Goal: Transaction & Acquisition: Purchase product/service

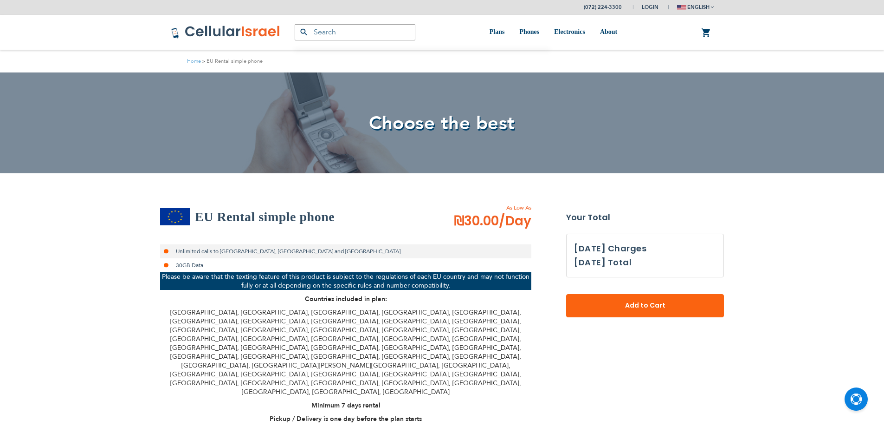
select select
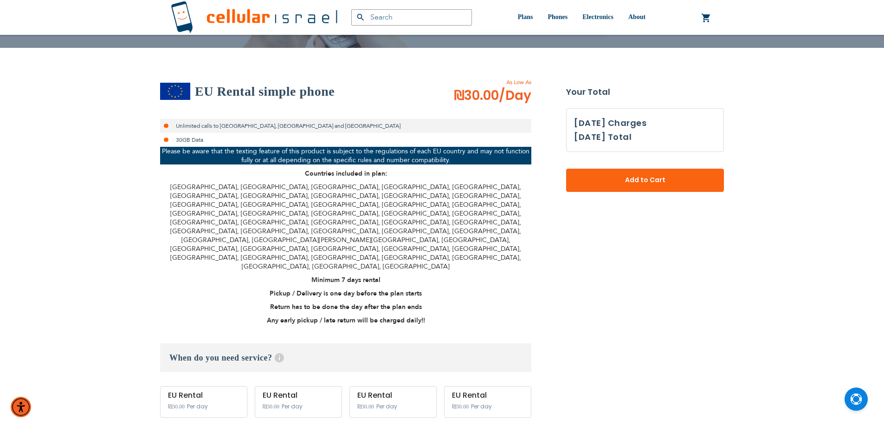
scroll to position [78, 0]
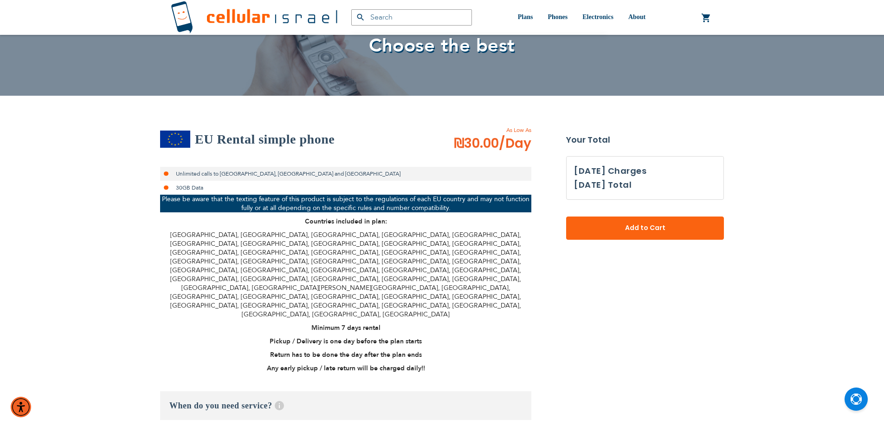
type input "ev4m"
click at [281, 198] on p "Please be aware that the texting feature of this product is subject to the regu…" at bounding box center [345, 203] width 371 height 18
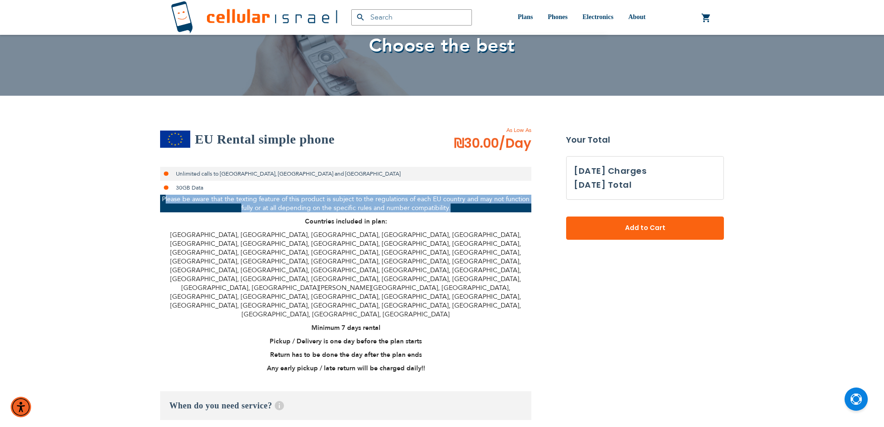
click at [281, 198] on p "Please be aware that the texting feature of this product is subject to the regu…" at bounding box center [345, 203] width 371 height 18
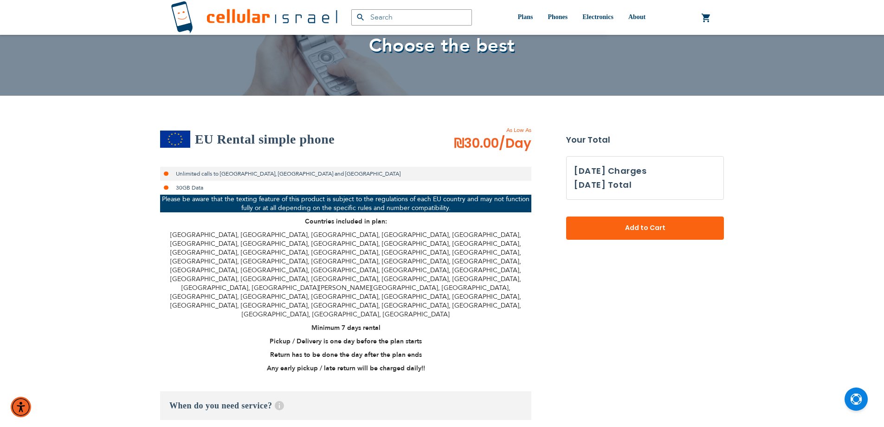
click at [192, 173] on li "Unlimited calls to [GEOGRAPHIC_DATA], [GEOGRAPHIC_DATA] and [GEOGRAPHIC_DATA]" at bounding box center [345, 174] width 371 height 14
click at [208, 173] on li "Unlimited calls to [GEOGRAPHIC_DATA], [GEOGRAPHIC_DATA] and [GEOGRAPHIC_DATA]" at bounding box center [345, 174] width 371 height 14
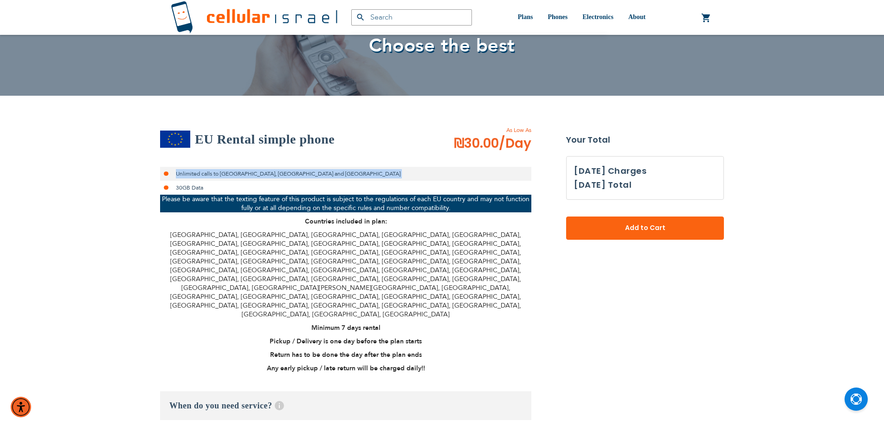
click at [208, 173] on li "Unlimited calls to [GEOGRAPHIC_DATA], [GEOGRAPHIC_DATA] and [GEOGRAPHIC_DATA]" at bounding box center [345, 174] width 371 height 14
click at [200, 173] on li "Unlimited calls to [GEOGRAPHIC_DATA], [GEOGRAPHIC_DATA] and [GEOGRAPHIC_DATA]" at bounding box center [345, 174] width 371 height 14
click at [196, 170] on li "Unlimited calls to [GEOGRAPHIC_DATA], [GEOGRAPHIC_DATA] and [GEOGRAPHIC_DATA]" at bounding box center [345, 174] width 371 height 14
click at [184, 172] on li "Unlimited calls to [GEOGRAPHIC_DATA], [GEOGRAPHIC_DATA] and [GEOGRAPHIC_DATA]" at bounding box center [345, 174] width 371 height 14
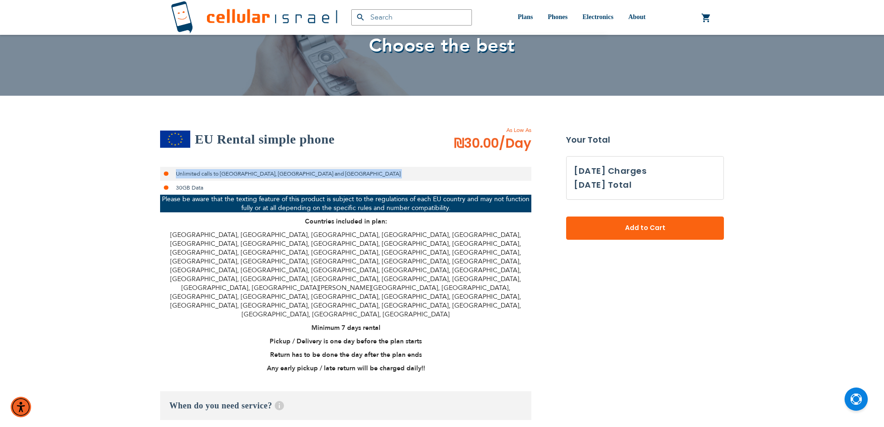
click at [184, 172] on li "Unlimited calls to [GEOGRAPHIC_DATA], [GEOGRAPHIC_DATA] and [GEOGRAPHIC_DATA]" at bounding box center [345, 174] width 371 height 14
click at [217, 178] on li "Unlimited calls to [GEOGRAPHIC_DATA], [GEOGRAPHIC_DATA] and [GEOGRAPHIC_DATA]" at bounding box center [345, 174] width 371 height 14
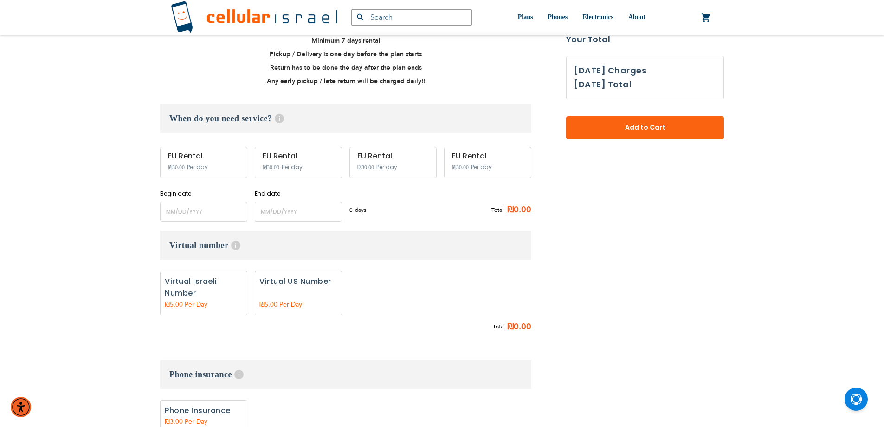
scroll to position [387, 0]
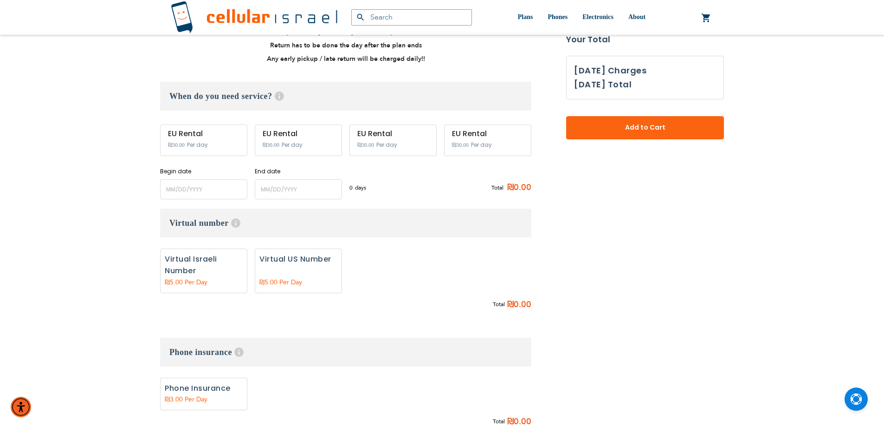
click at [192, 337] on h3 "Phone insurance Help Insurance covers all damages besides for intentional damag…" at bounding box center [345, 351] width 371 height 29
click at [186, 337] on h3 "Phone insurance Help Insurance covers all damages besides for intentional damag…" at bounding box center [345, 351] width 371 height 29
drag, startPoint x: 186, startPoint y: 303, endPoint x: 195, endPoint y: 305, distance: 9.7
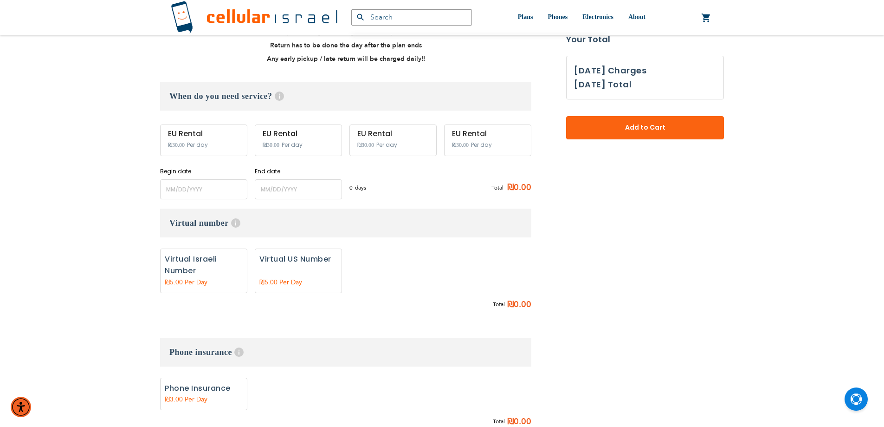
click at [195, 337] on h3 "Phone insurance Help Insurance covers all damages besides for intentional damag…" at bounding box center [345, 351] width 371 height 29
click at [215, 337] on h3 "Phone insurance Help Insurance covers all damages besides for intentional damag…" at bounding box center [345, 351] width 371 height 29
click at [148, 302] on div "(072) 224-3300 Login Create Account Login english עברית" at bounding box center [442, 202] width 884 height 1178
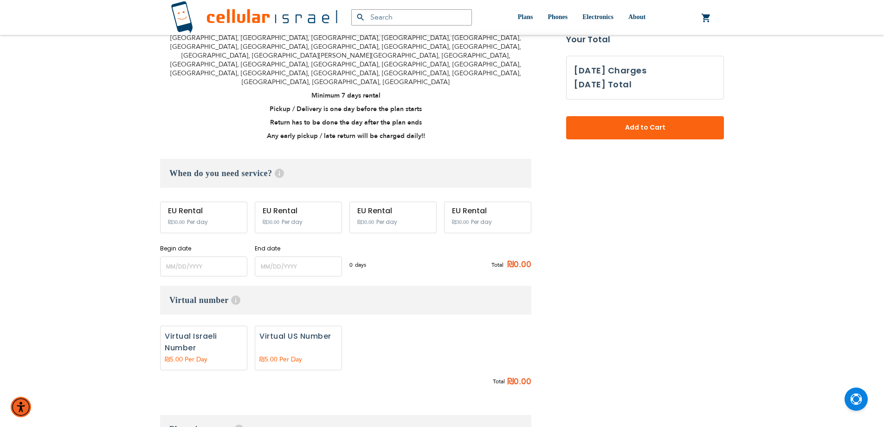
scroll to position [232, 0]
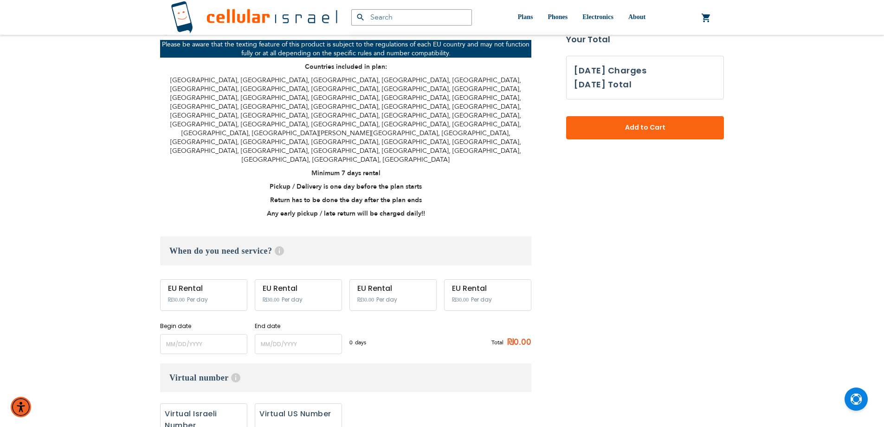
drag, startPoint x: 483, startPoint y: 371, endPoint x: 433, endPoint y: 386, distance: 52.1
click at [483, 403] on div "None Virtual Israeli Number 0" at bounding box center [345, 427] width 371 height 49
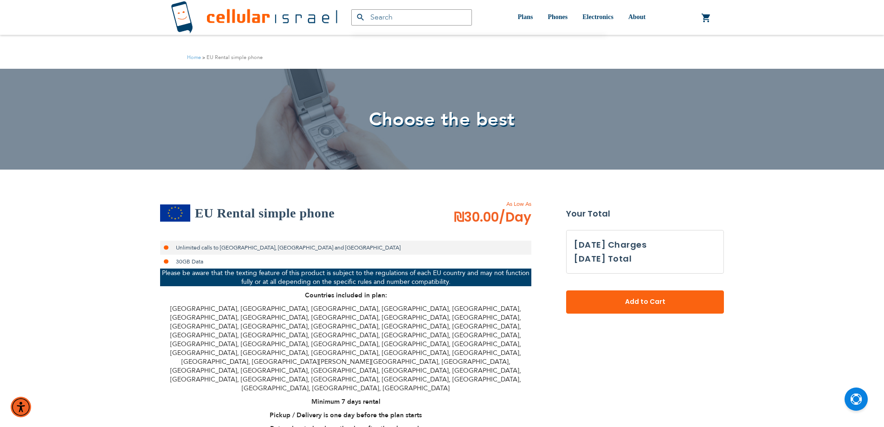
scroll to position [0, 0]
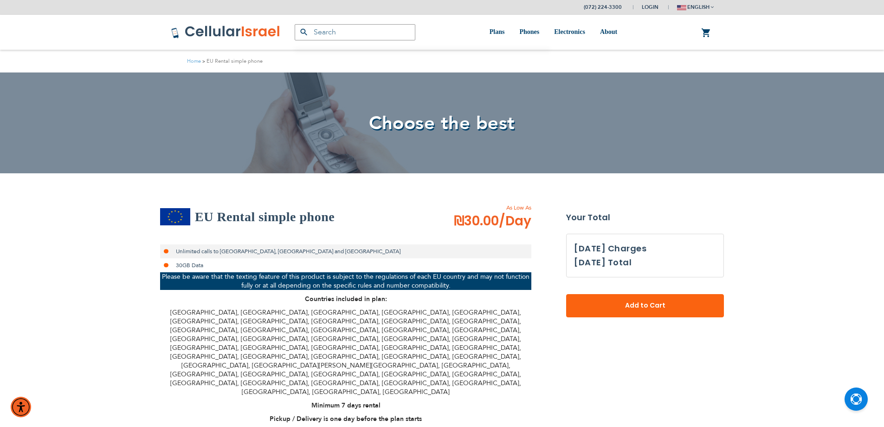
click at [226, 226] on h2 "EU Rental simple phone" at bounding box center [265, 216] width 140 height 19
click at [226, 222] on h2 "EU Rental simple phone" at bounding box center [265, 216] width 140 height 19
drag, startPoint x: 150, startPoint y: 209, endPoint x: 182, endPoint y: 215, distance: 32.1
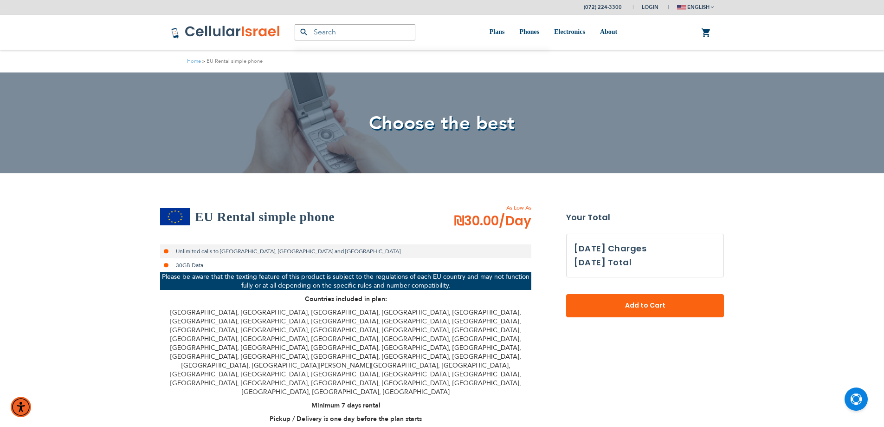
click at [209, 220] on h2 "EU Rental simple phone" at bounding box center [265, 216] width 140 height 19
drag, startPoint x: 209, startPoint y: 220, endPoint x: 205, endPoint y: 228, distance: 8.5
click at [210, 224] on h2 "EU Rental simple phone" at bounding box center [265, 216] width 140 height 19
drag, startPoint x: 89, startPoint y: 198, endPoint x: 262, endPoint y: 207, distance: 173.4
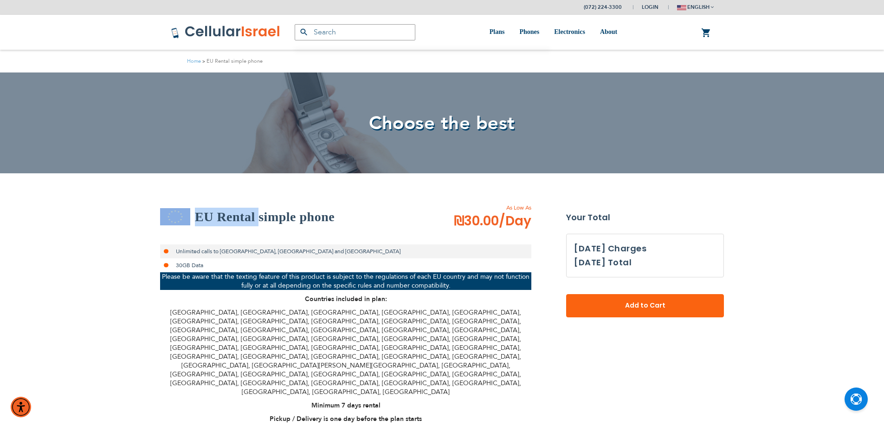
click at [213, 211] on h2 "EU Rental simple phone" at bounding box center [265, 216] width 140 height 19
click at [213, 212] on h2 "EU Rental simple phone" at bounding box center [265, 216] width 140 height 19
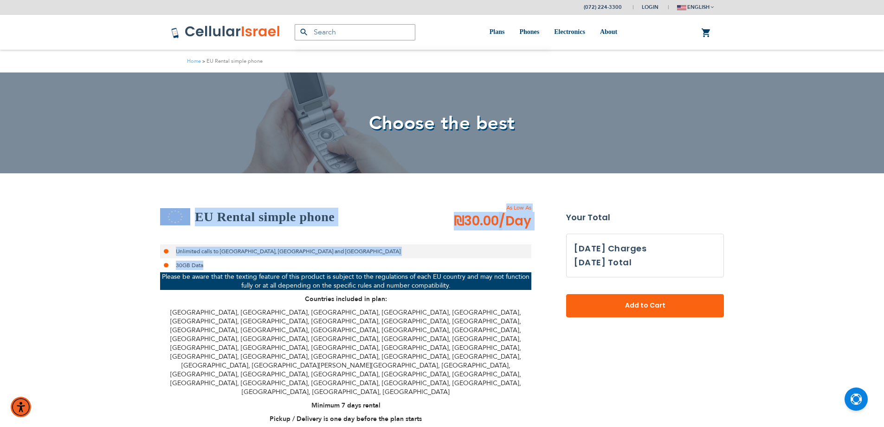
drag, startPoint x: 129, startPoint y: 217, endPoint x: 269, endPoint y: 266, distance: 148.5
drag, startPoint x: 124, startPoint y: 226, endPoint x: 199, endPoint y: 264, distance: 83.0
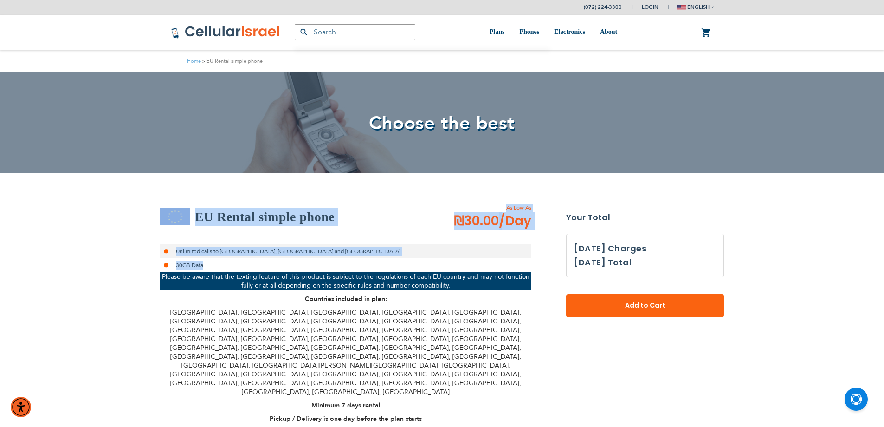
drag, startPoint x: 148, startPoint y: 201, endPoint x: 158, endPoint y: 207, distance: 12.3
click at [219, 220] on h2 "EU Rental simple phone" at bounding box center [265, 216] width 140 height 19
drag, startPoint x: 145, startPoint y: 202, endPoint x: 248, endPoint y: 265, distance: 120.6
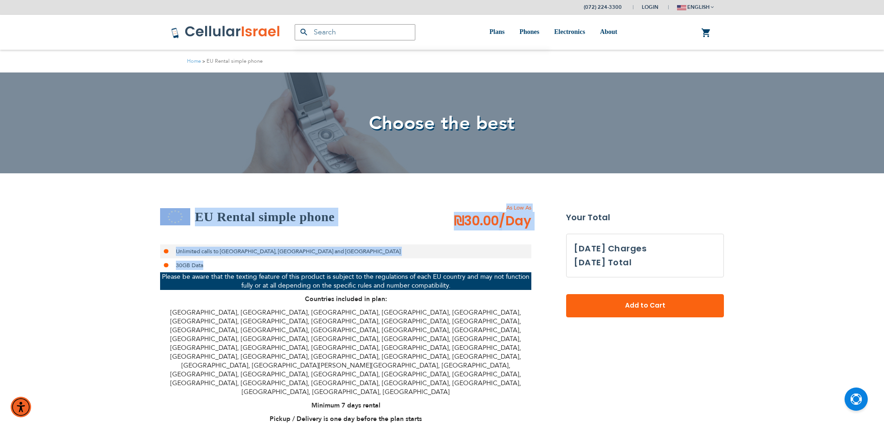
click at [200, 216] on h2 "EU Rental simple phone" at bounding box center [265, 216] width 140 height 19
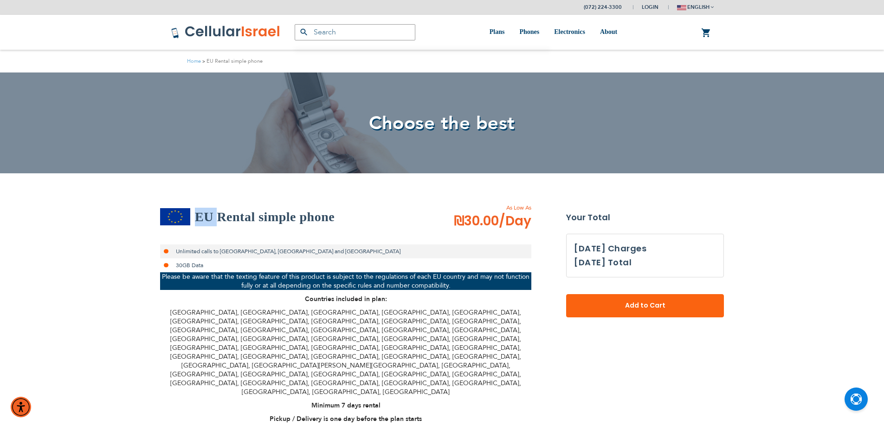
click at [200, 216] on h2 "EU Rental simple phone" at bounding box center [265, 216] width 140 height 19
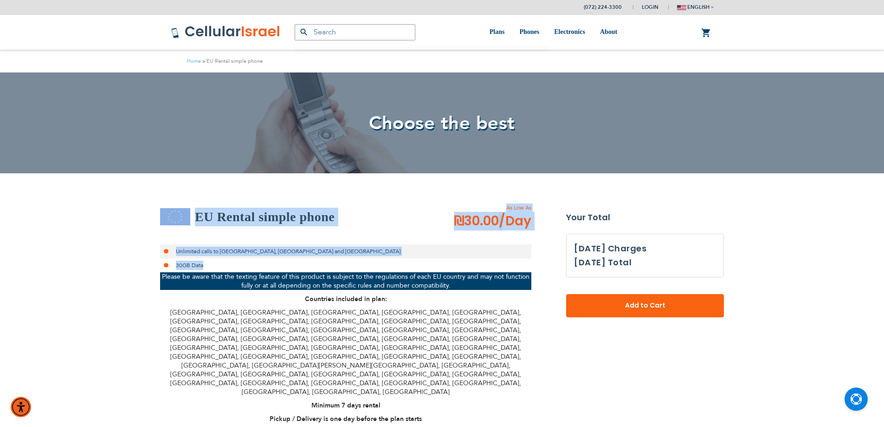
drag, startPoint x: 120, startPoint y: 210, endPoint x: 226, endPoint y: 298, distance: 137.7
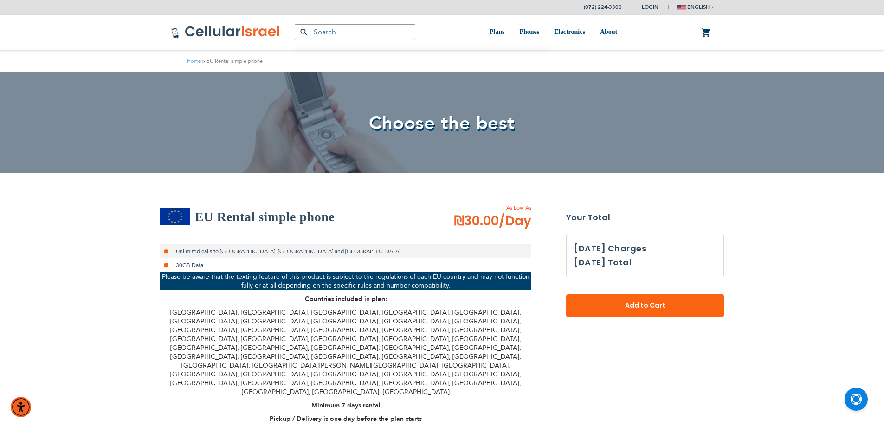
click at [230, 275] on p "Please be aware that the texting feature of this product is subject to the regu…" at bounding box center [345, 281] width 371 height 18
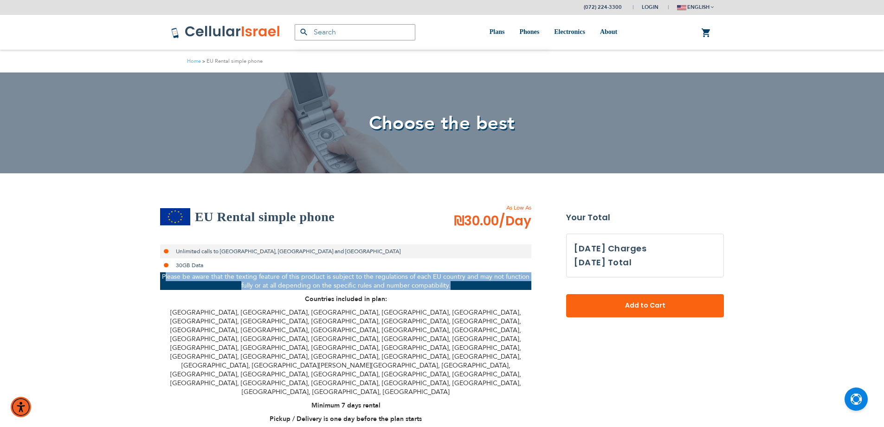
click at [230, 275] on p "Please be aware that the texting feature of this product is subject to the regu…" at bounding box center [345, 281] width 371 height 18
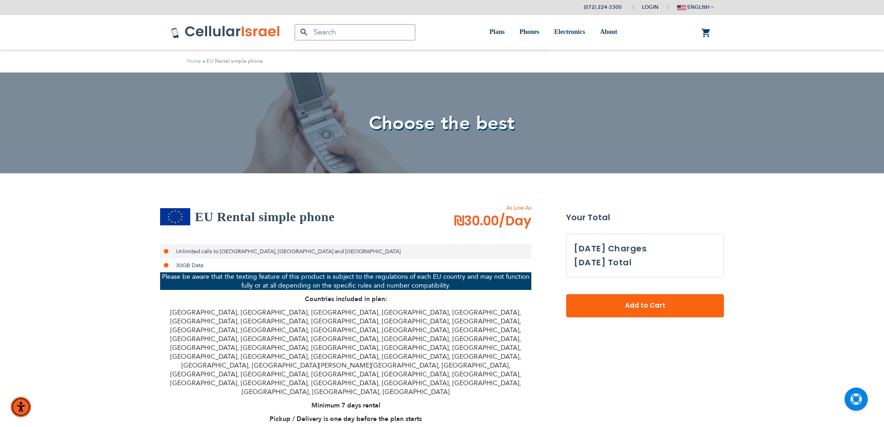
click at [327, 302] on strong "Countries included in plan:" at bounding box center [346, 298] width 82 height 9
click at [310, 323] on p "[GEOGRAPHIC_DATA], [GEOGRAPHIC_DATA], [GEOGRAPHIC_DATA], [GEOGRAPHIC_DATA], [GE…" at bounding box center [345, 352] width 371 height 88
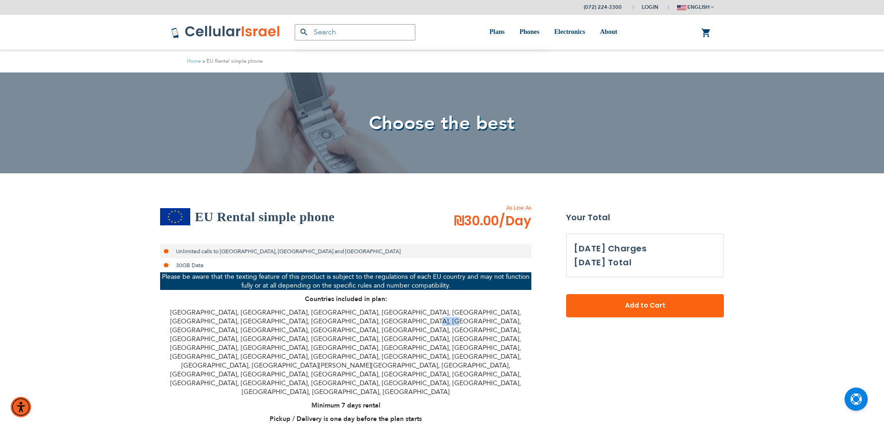
click at [310, 323] on p "[GEOGRAPHIC_DATA], [GEOGRAPHIC_DATA], [GEOGRAPHIC_DATA], [GEOGRAPHIC_DATA], [GE…" at bounding box center [345, 352] width 371 height 88
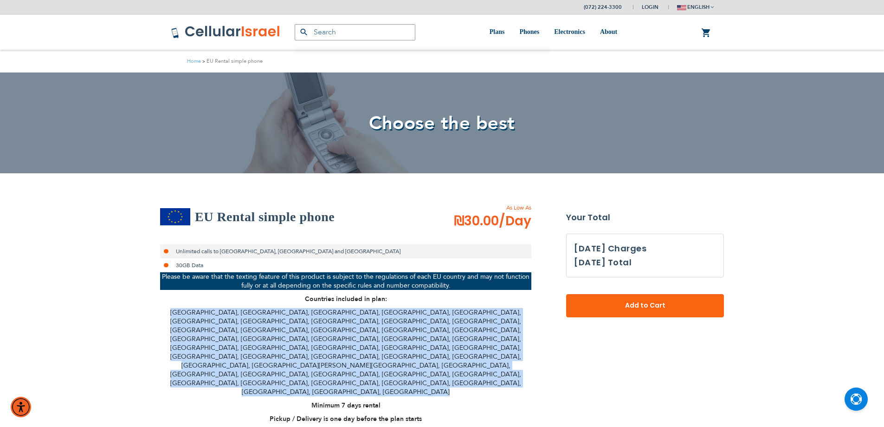
click at [307, 321] on p "[GEOGRAPHIC_DATA], [GEOGRAPHIC_DATA], [GEOGRAPHIC_DATA], [GEOGRAPHIC_DATA], [GE…" at bounding box center [345, 352] width 371 height 88
click at [291, 310] on p "[GEOGRAPHIC_DATA], [GEOGRAPHIC_DATA], [GEOGRAPHIC_DATA], [GEOGRAPHIC_DATA], [GE…" at bounding box center [345, 352] width 371 height 88
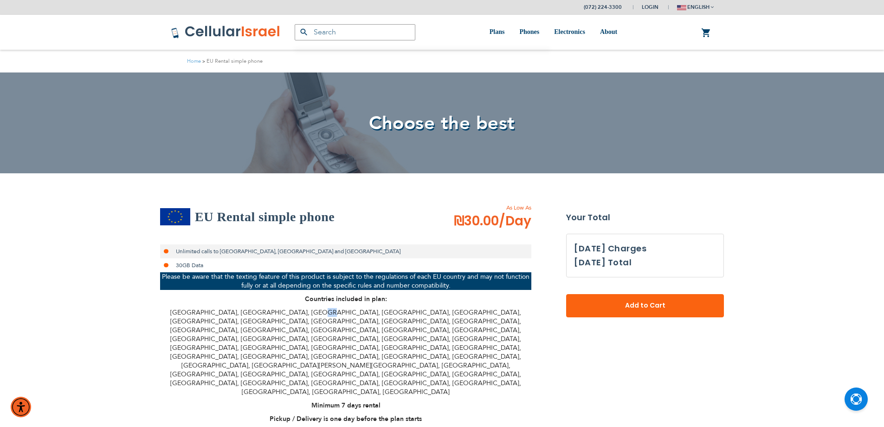
click at [291, 310] on p "[GEOGRAPHIC_DATA], [GEOGRAPHIC_DATA], [GEOGRAPHIC_DATA], [GEOGRAPHIC_DATA], [GE…" at bounding box center [345, 352] width 371 height 88
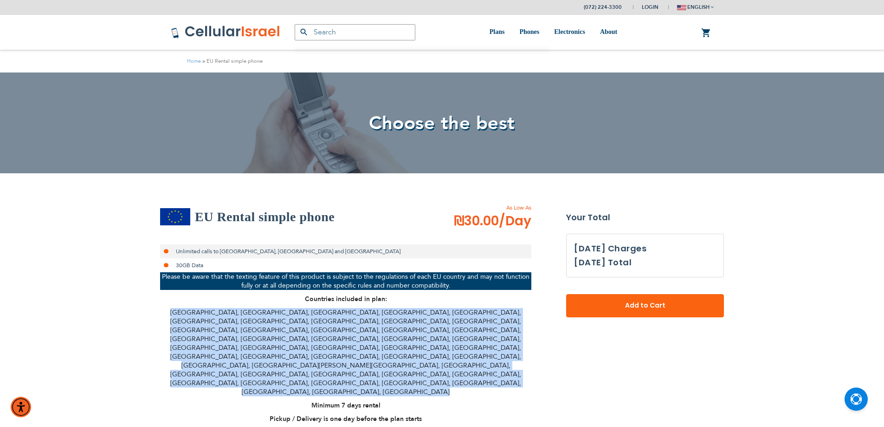
click at [291, 310] on p "[GEOGRAPHIC_DATA], [GEOGRAPHIC_DATA], [GEOGRAPHIC_DATA], [GEOGRAPHIC_DATA], [GE…" at bounding box center [345, 352] width 371 height 88
click at [294, 329] on p "[GEOGRAPHIC_DATA], [GEOGRAPHIC_DATA], [GEOGRAPHIC_DATA], [GEOGRAPHIC_DATA], [GE…" at bounding box center [345, 352] width 371 height 88
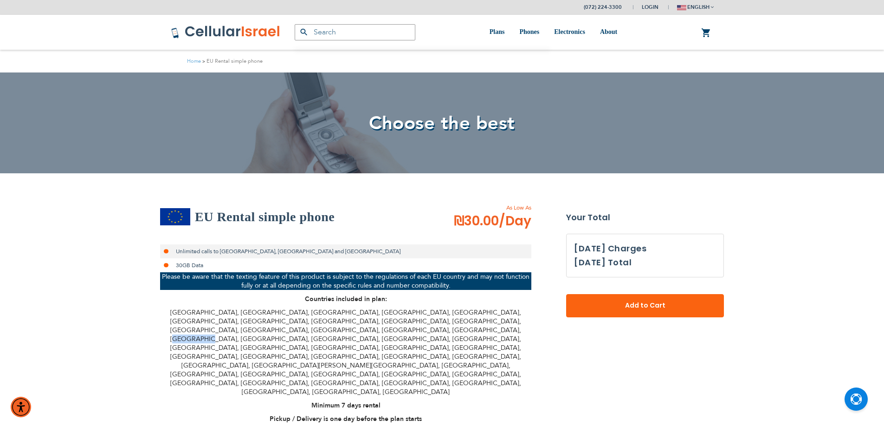
click at [294, 329] on p "[GEOGRAPHIC_DATA], [GEOGRAPHIC_DATA], [GEOGRAPHIC_DATA], [GEOGRAPHIC_DATA], [GE…" at bounding box center [345, 352] width 371 height 88
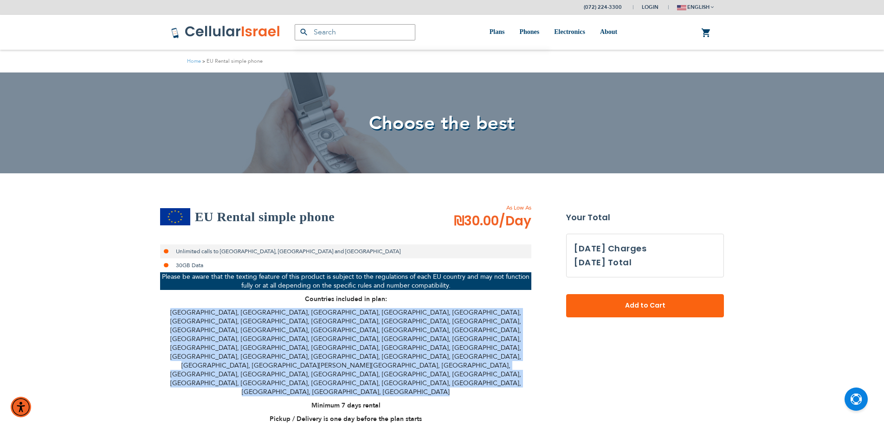
click at [294, 329] on p "[GEOGRAPHIC_DATA], [GEOGRAPHIC_DATA], [GEOGRAPHIC_DATA], [GEOGRAPHIC_DATA], [GE…" at bounding box center [345, 352] width 371 height 88
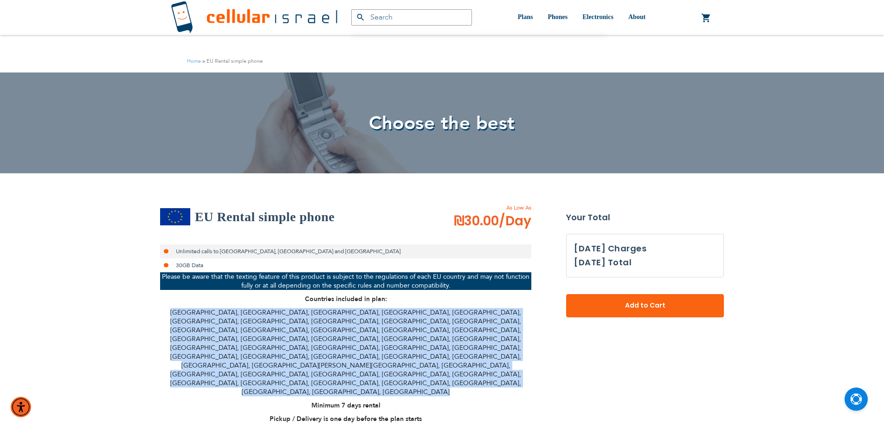
scroll to position [78, 0]
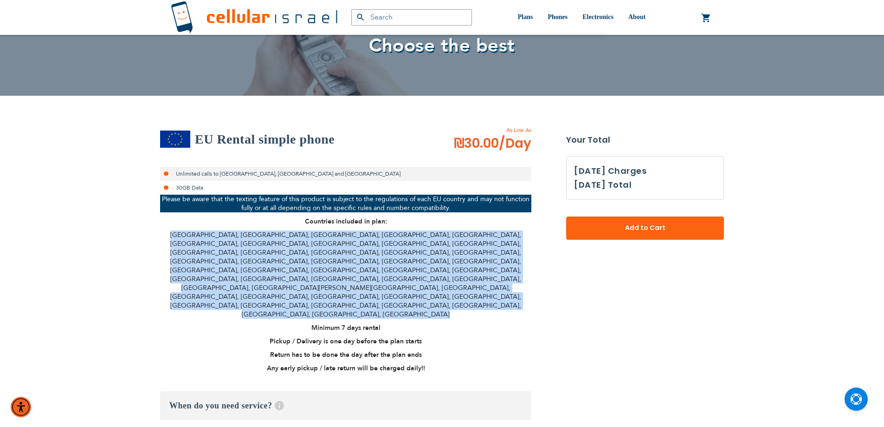
click at [312, 253] on p "[GEOGRAPHIC_DATA], [GEOGRAPHIC_DATA], [GEOGRAPHIC_DATA], [GEOGRAPHIC_DATA], [GE…" at bounding box center [345, 274] width 371 height 88
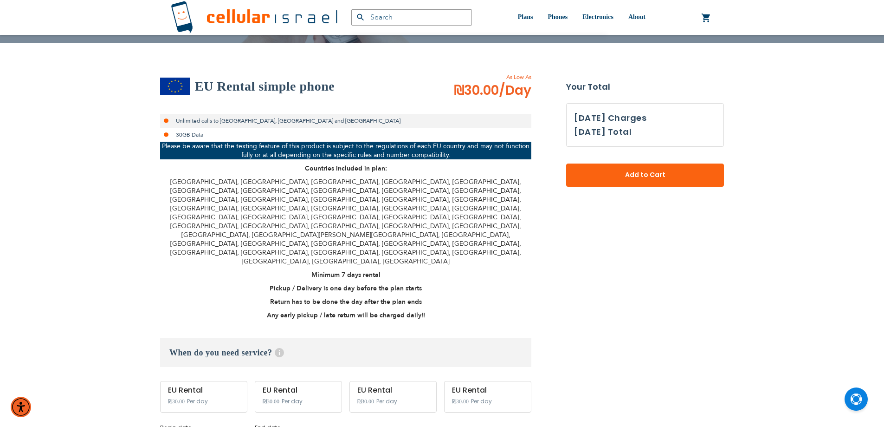
scroll to position [232, 0]
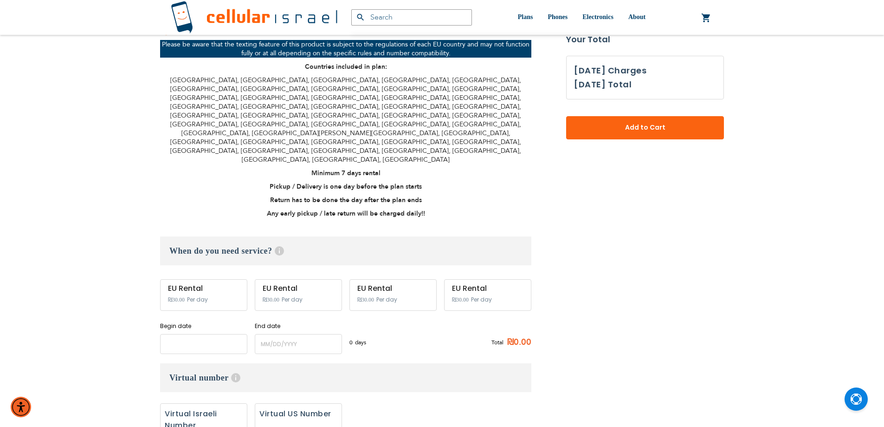
click at [188, 334] on input "name" at bounding box center [203, 344] width 87 height 20
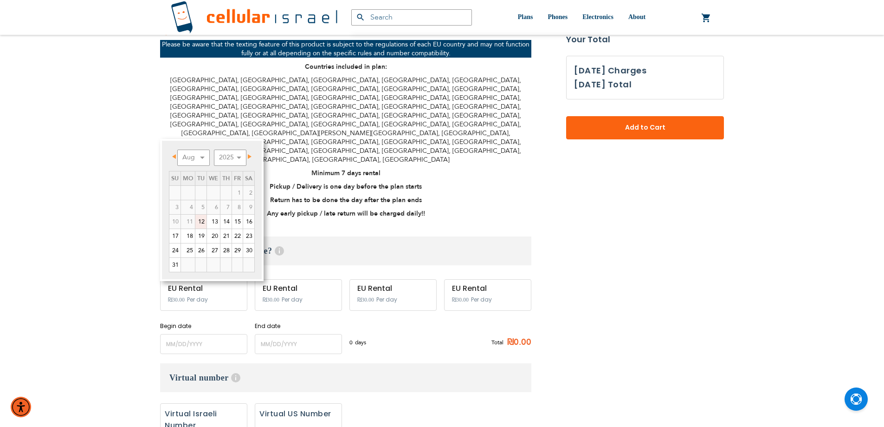
click at [202, 226] on link "12" at bounding box center [200, 221] width 11 height 14
type input "[DATE]"
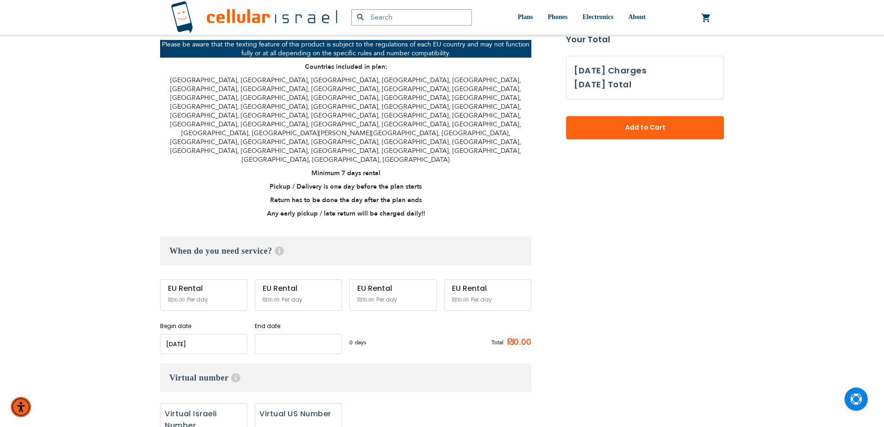
click at [294, 334] on input "name" at bounding box center [298, 344] width 87 height 20
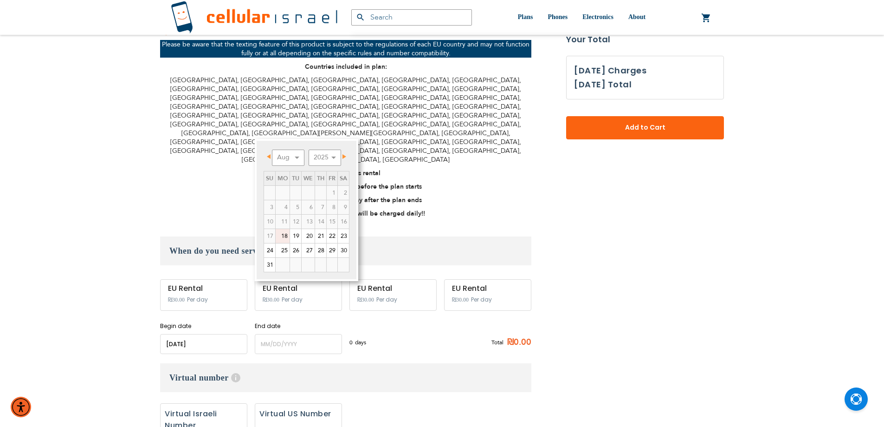
click at [285, 237] on link "18" at bounding box center [283, 236] width 14 height 14
type input "[DATE]"
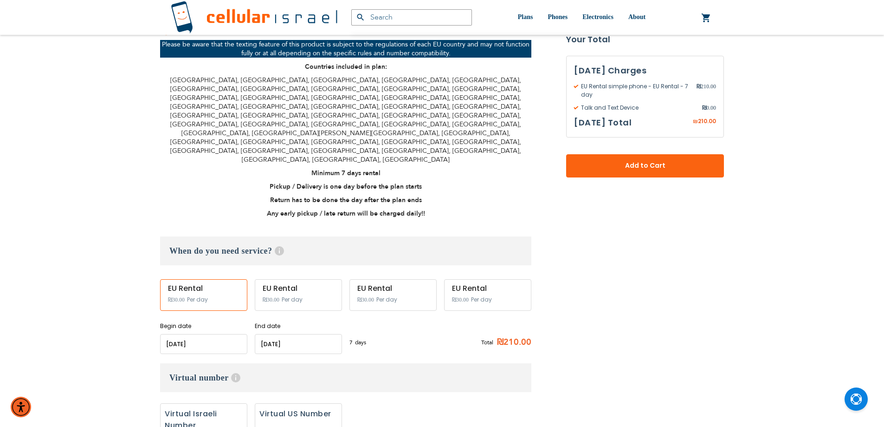
click at [323, 334] on input "name" at bounding box center [298, 344] width 87 height 20
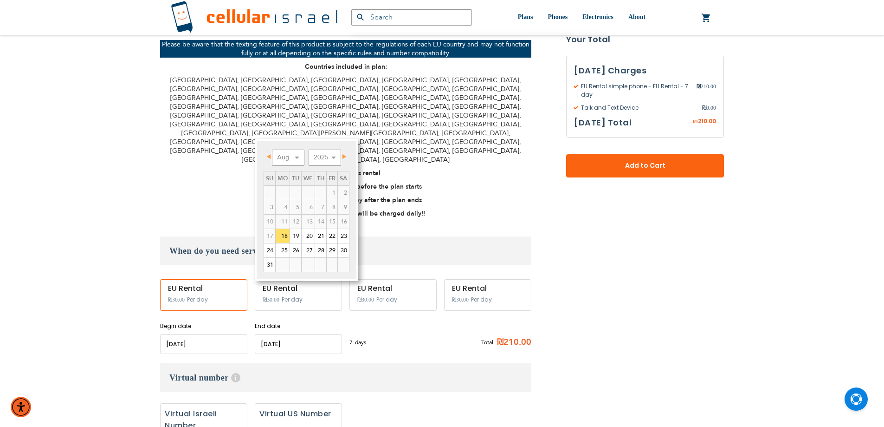
click at [211, 334] on input "name" at bounding box center [203, 344] width 87 height 20
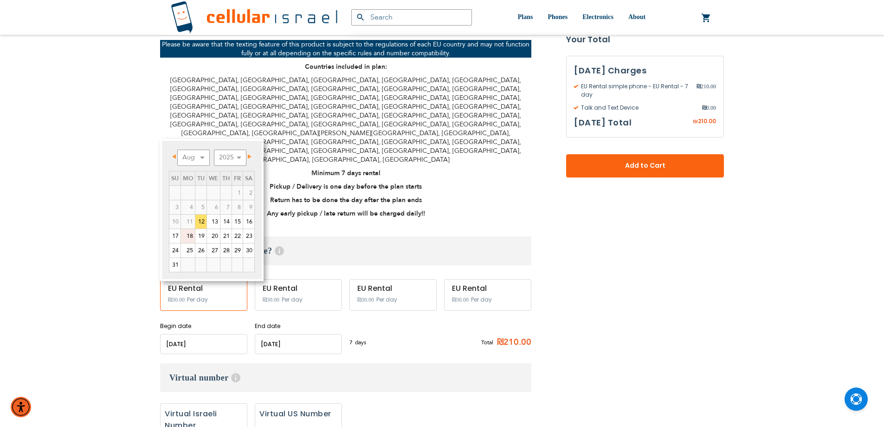
click at [188, 235] on link "18" at bounding box center [188, 236] width 14 height 14
type input "[DATE]"
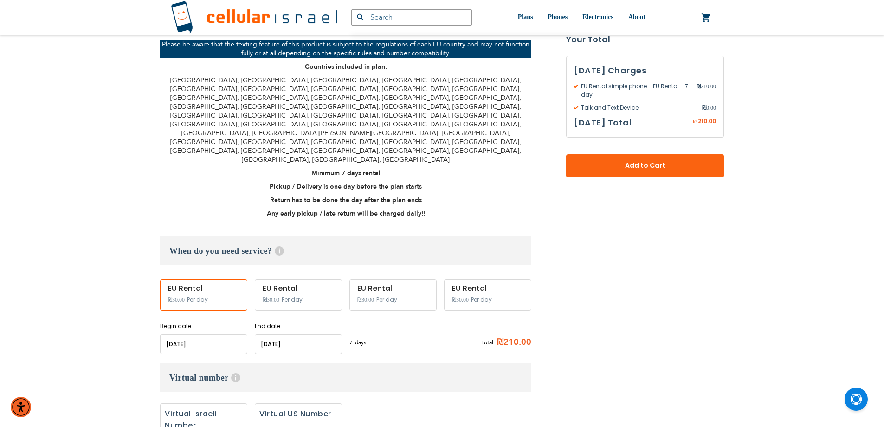
click at [293, 334] on input "name" at bounding box center [298, 344] width 87 height 20
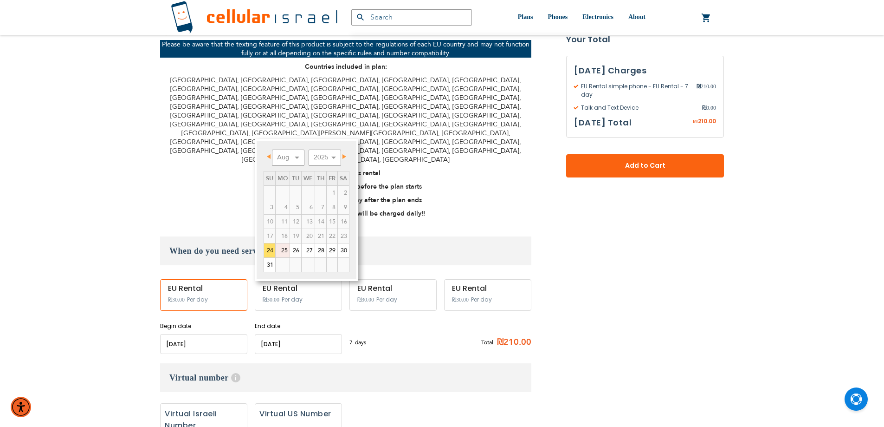
click at [284, 249] on link "25" at bounding box center [283, 250] width 14 height 14
type input "[DATE]"
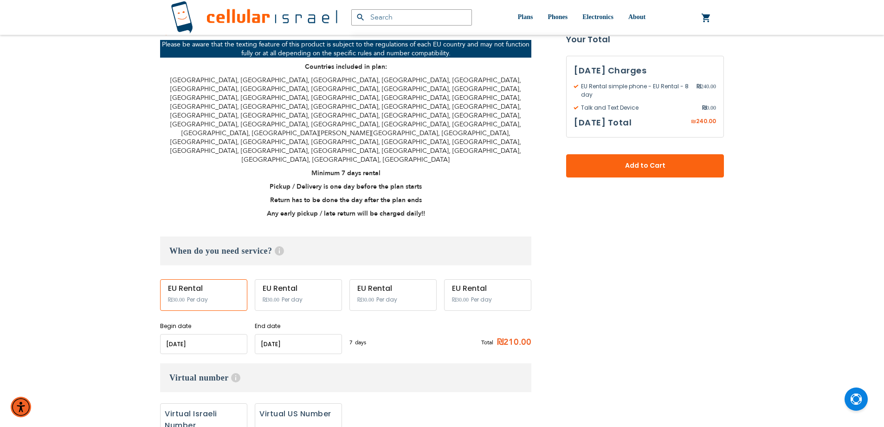
click at [376, 363] on h3 "Virtual number Help Add Israeli Virtual Number for incoming calls מספר טלפון יש…" at bounding box center [345, 377] width 371 height 29
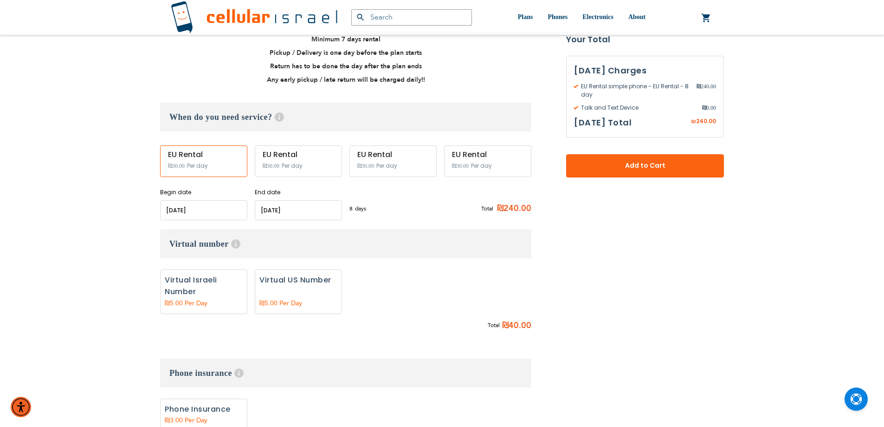
scroll to position [0, 0]
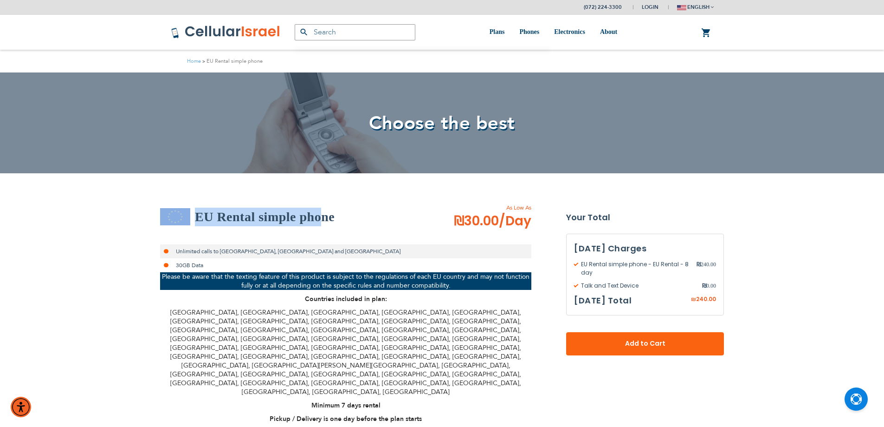
drag, startPoint x: 138, startPoint y: 187, endPoint x: 322, endPoint y: 223, distance: 186.8
drag, startPoint x: 201, startPoint y: 220, endPoint x: 195, endPoint y: 214, distance: 8.5
click at [202, 220] on h2 "EU Rental simple phone" at bounding box center [265, 216] width 140 height 19
click at [256, 223] on h2 "EU Rental simple phone" at bounding box center [265, 216] width 140 height 19
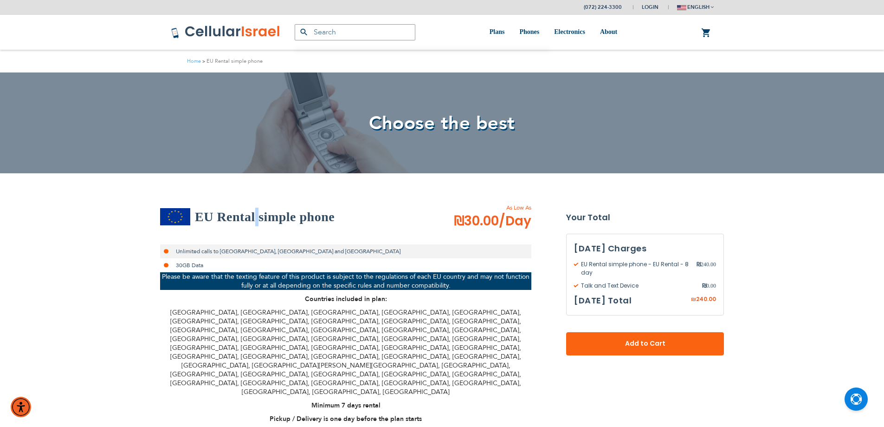
click at [256, 223] on h2 "EU Rental simple phone" at bounding box center [265, 216] width 140 height 19
drag, startPoint x: 256, startPoint y: 223, endPoint x: 156, endPoint y: 226, distance: 99.4
click at [265, 224] on h2 "EU Rental simple phone" at bounding box center [265, 216] width 140 height 19
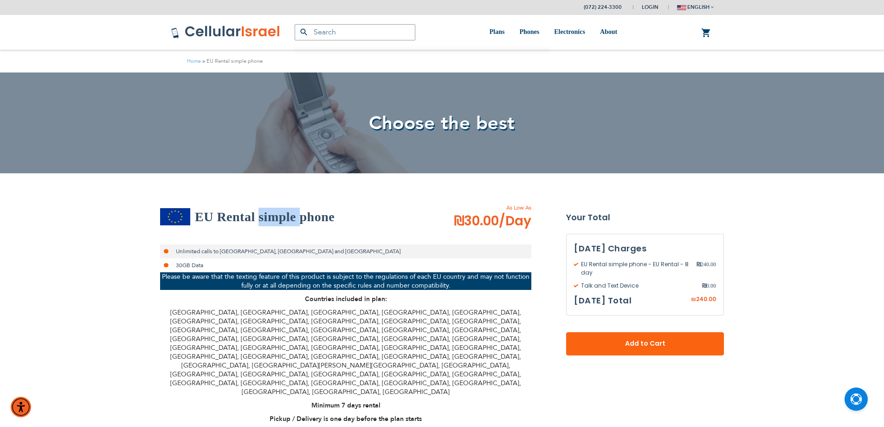
click at [265, 224] on h2 "EU Rental simple phone" at bounding box center [265, 216] width 140 height 19
drag, startPoint x: 265, startPoint y: 224, endPoint x: 183, endPoint y: 202, distance: 85.6
click at [268, 211] on h2 "EU Rental simple phone" at bounding box center [265, 216] width 140 height 19
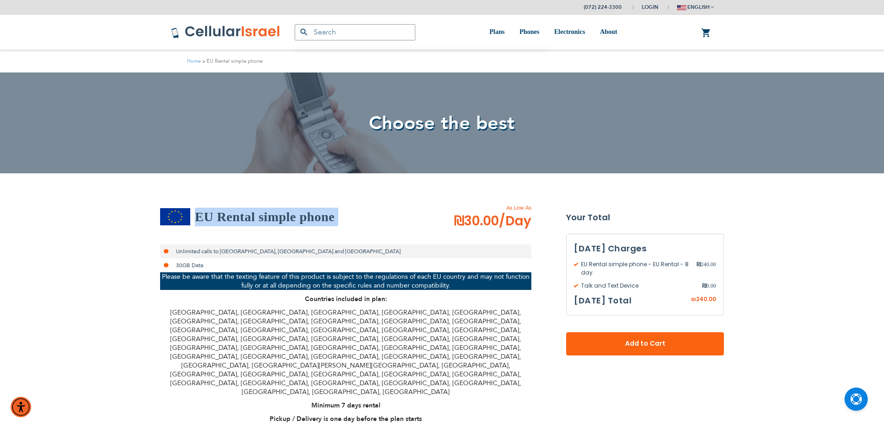
drag, startPoint x: 268, startPoint y: 211, endPoint x: 246, endPoint y: 212, distance: 22.3
click at [266, 212] on h2 "EU Rental simple phone" at bounding box center [265, 216] width 140 height 19
